Goal: Transaction & Acquisition: Purchase product/service

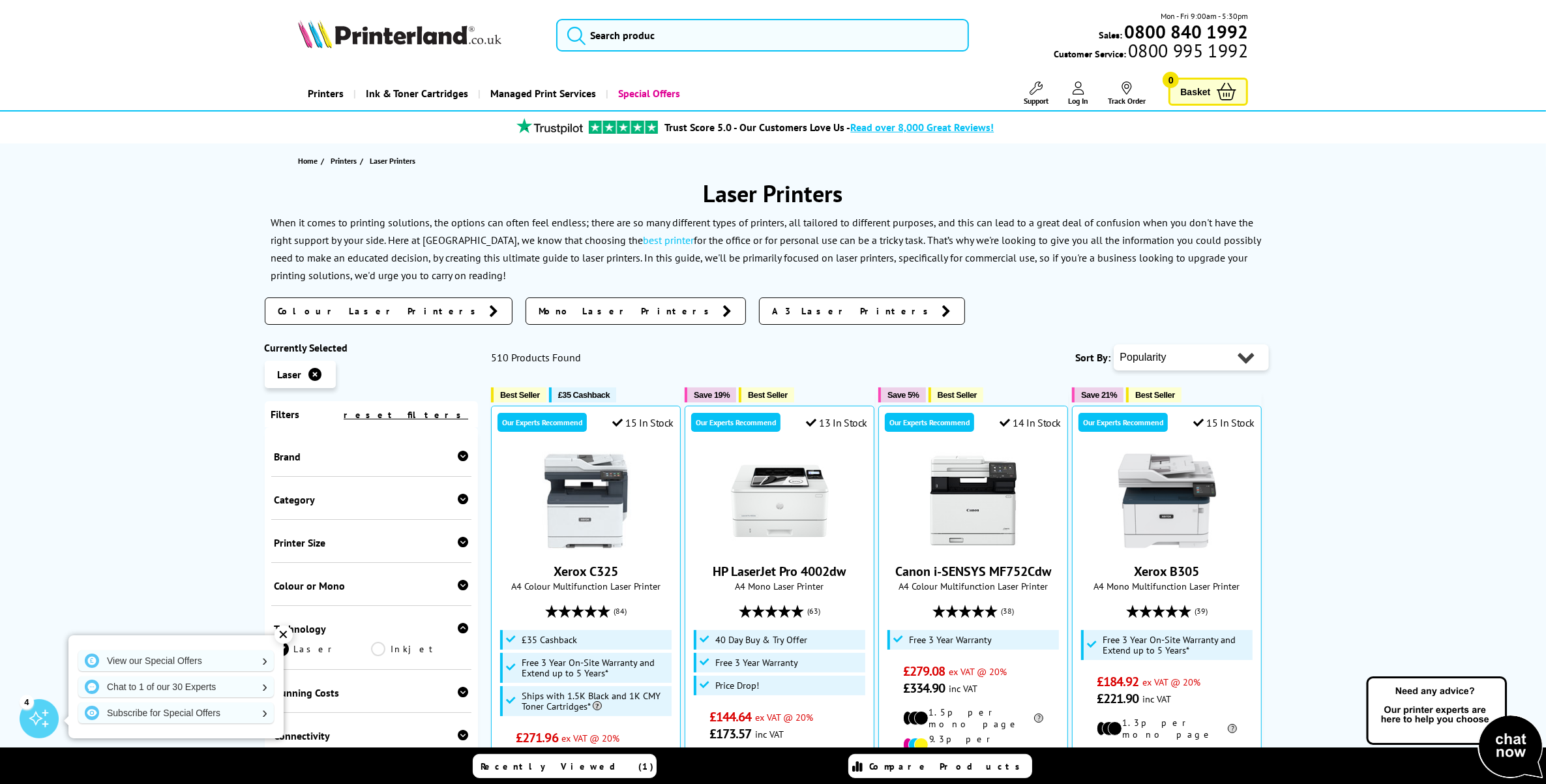
click at [462, 457] on icon at bounding box center [462, 456] width 11 height 11
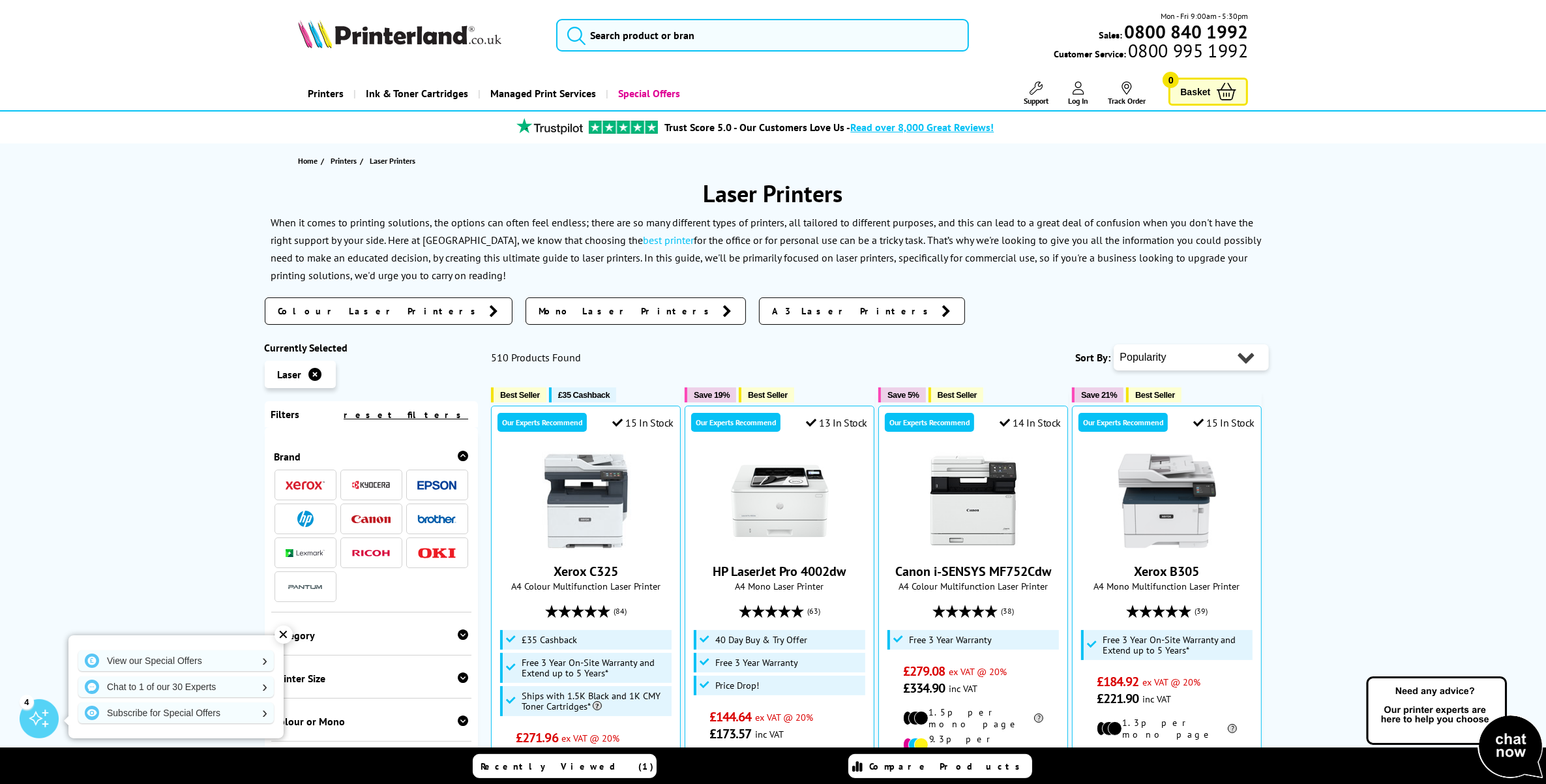
click at [309, 519] on img at bounding box center [305, 518] width 16 height 16
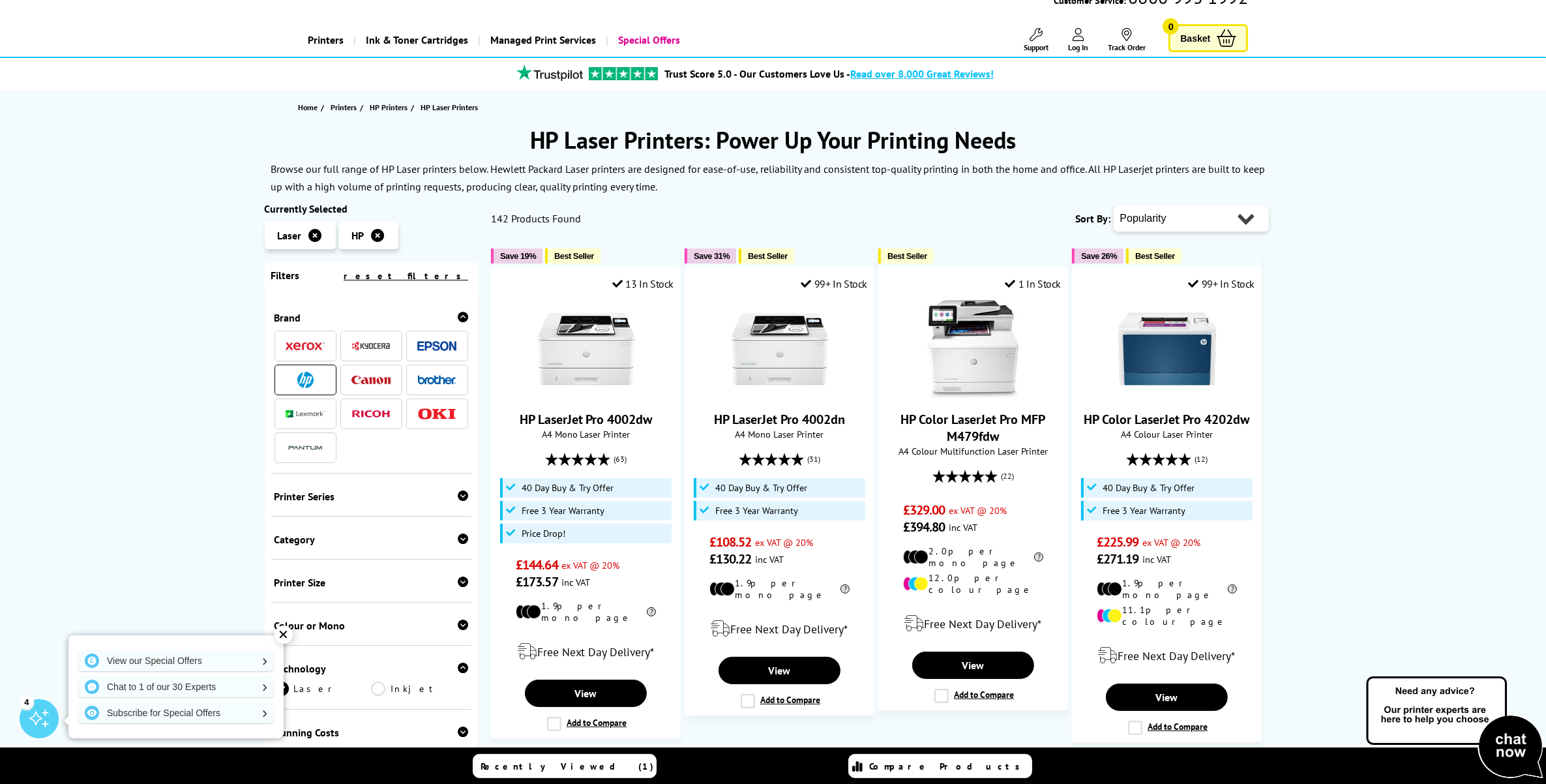
scroll to position [81, 0]
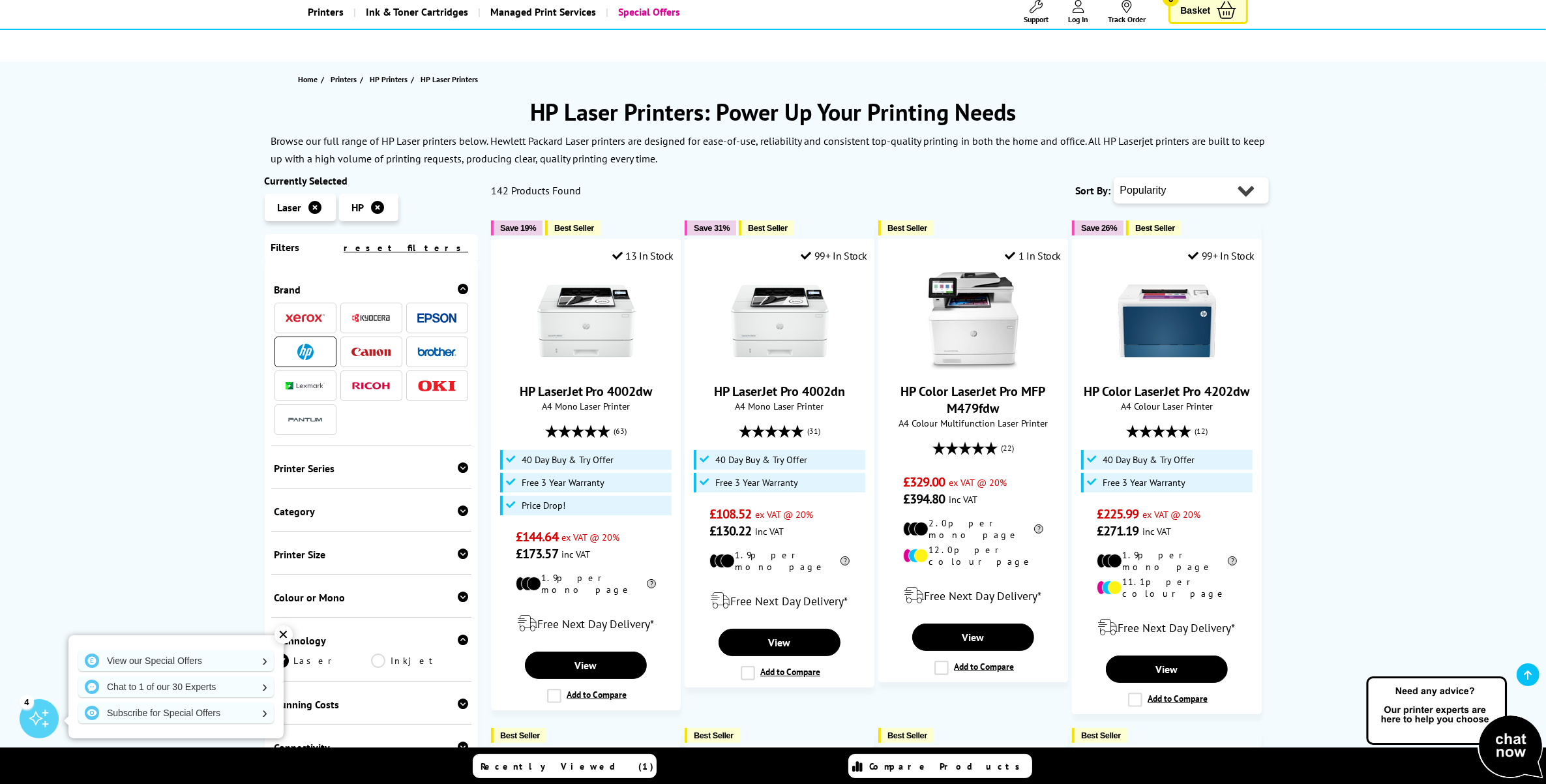
click at [462, 602] on icon at bounding box center [462, 596] width 11 height 11
click at [300, 622] on link "Colour" at bounding box center [323, 617] width 97 height 14
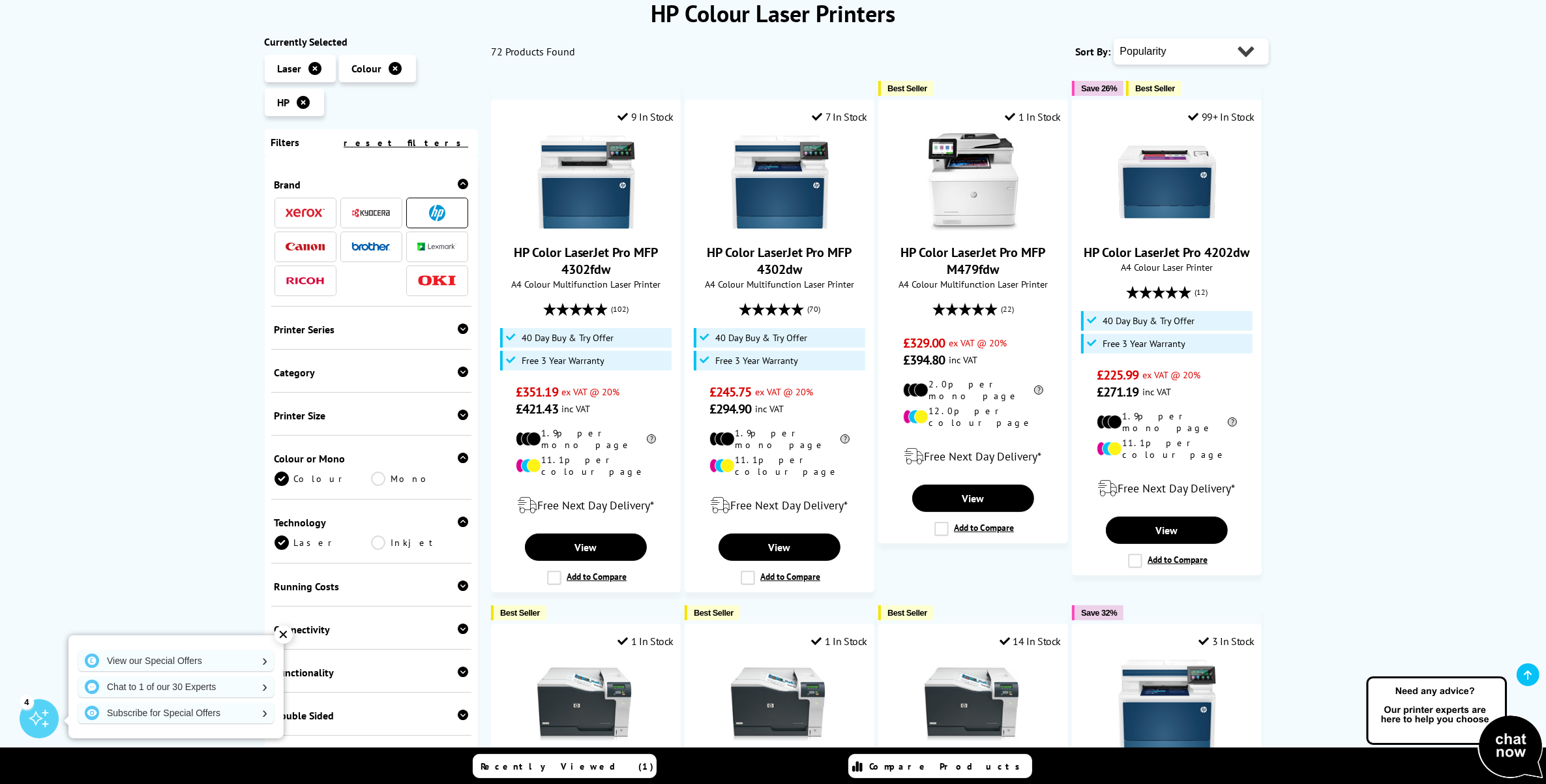
scroll to position [163, 0]
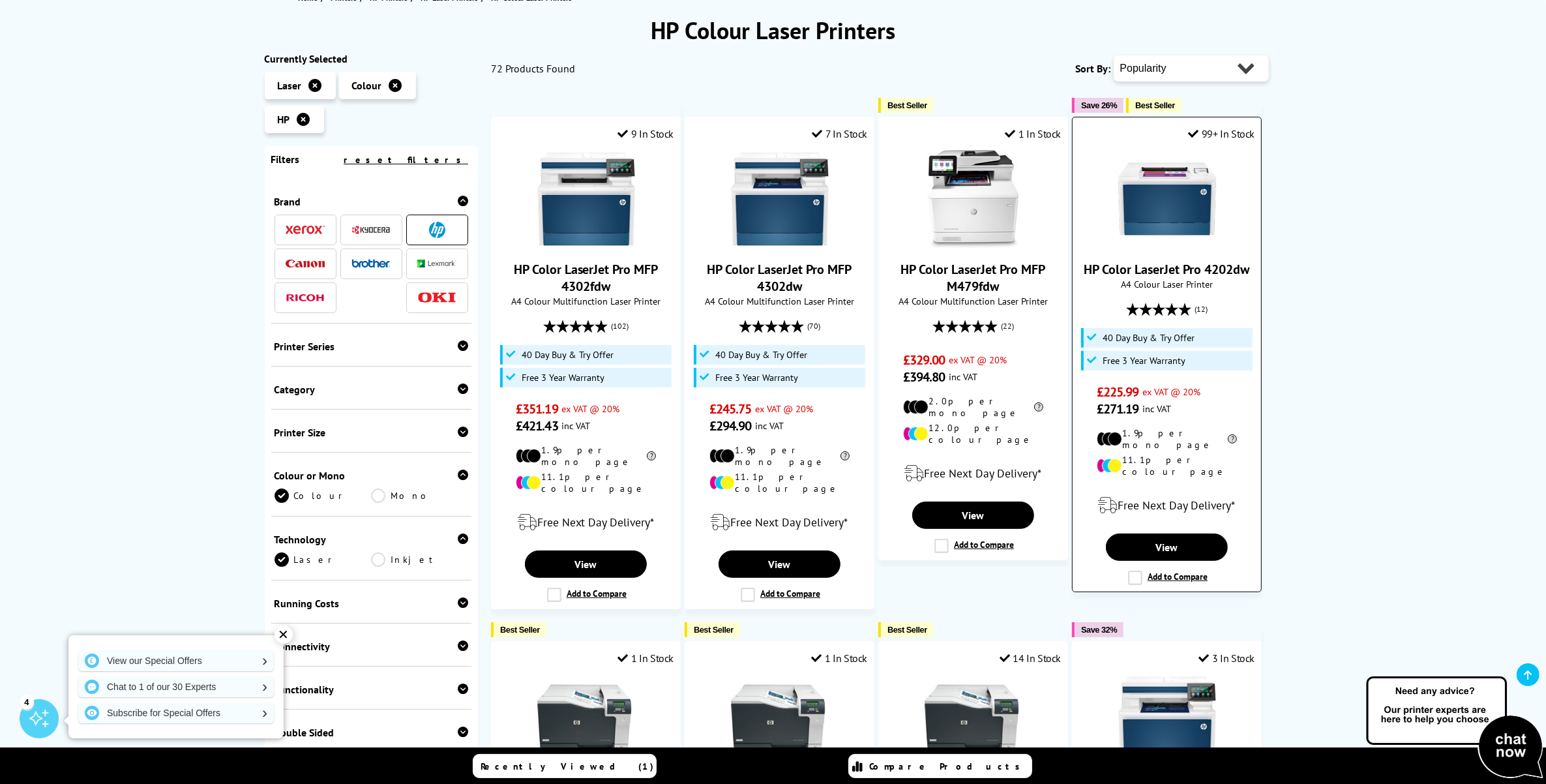
click at [1156, 203] on img at bounding box center [1168, 199] width 97 height 97
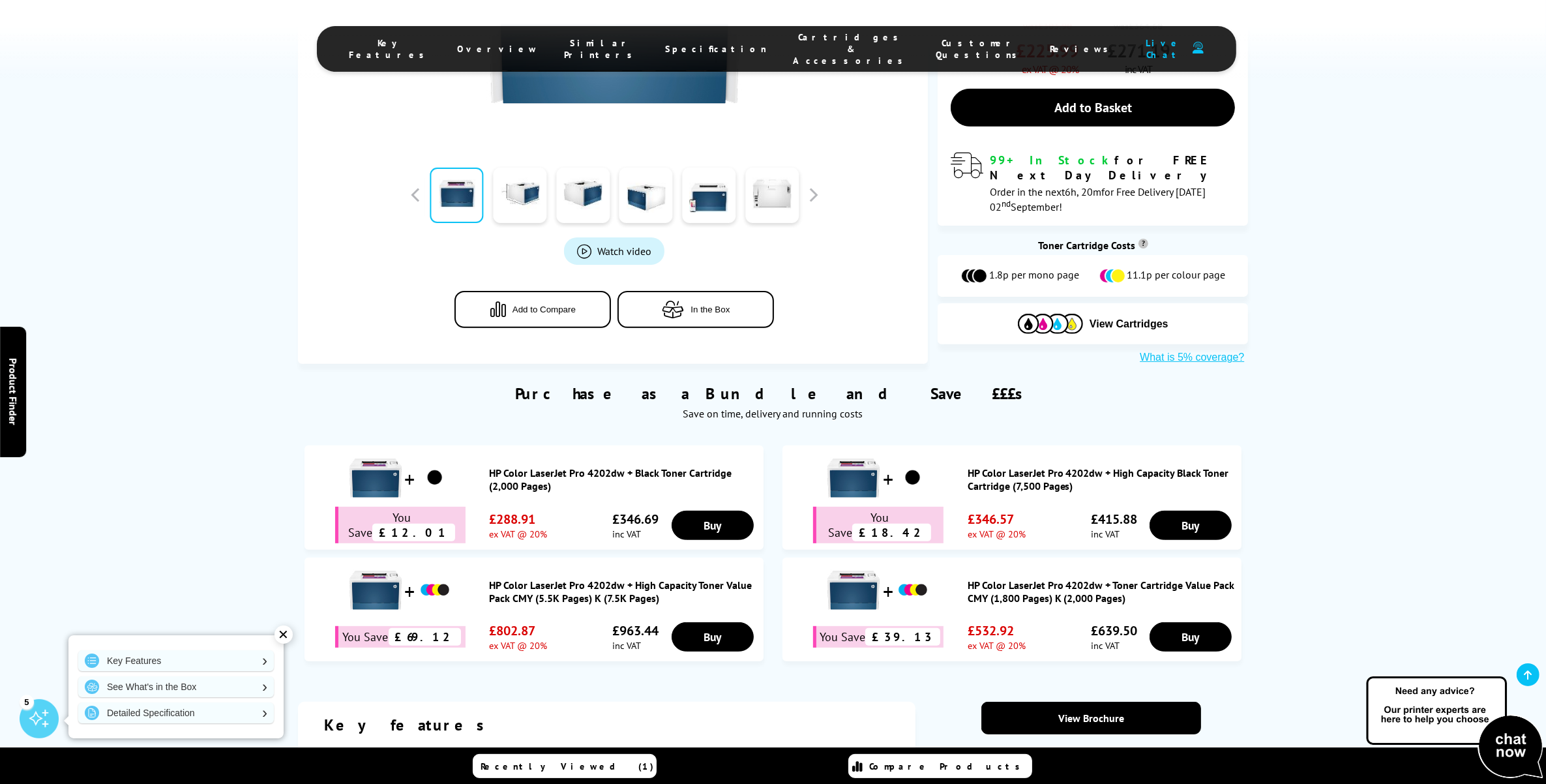
scroll to position [489, 0]
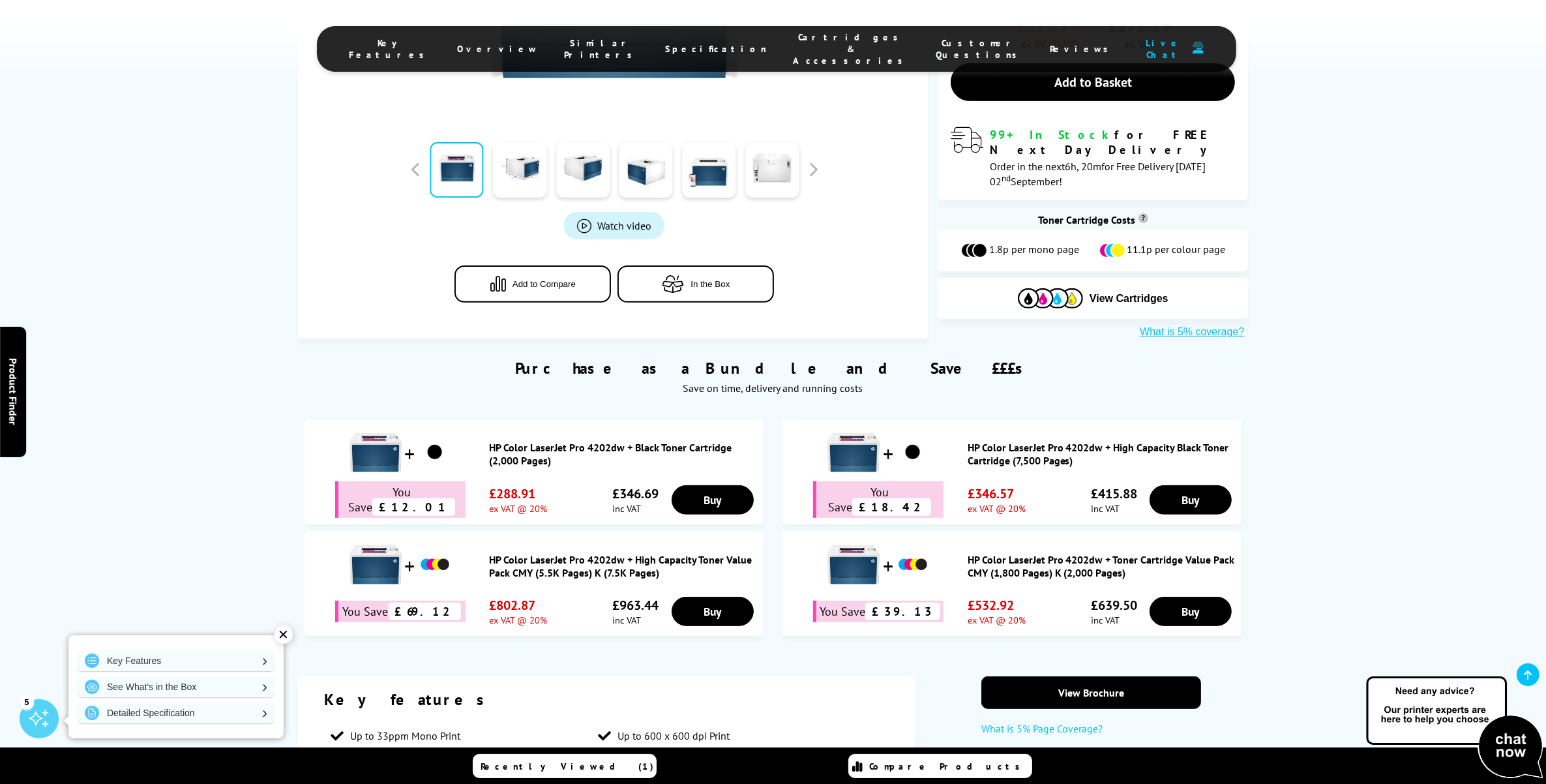
drag, startPoint x: 487, startPoint y: 440, endPoint x: 623, endPoint y: 443, distance: 136.0
click at [623, 443] on div "HP Color LaserJet Pro 4202dw + Black Toner Cartridge (2,000 Pages)" at bounding box center [534, 453] width 446 height 54
copy div "HP Color LaserJet Pro 4202dw"
